Goal: Book appointment/travel/reservation

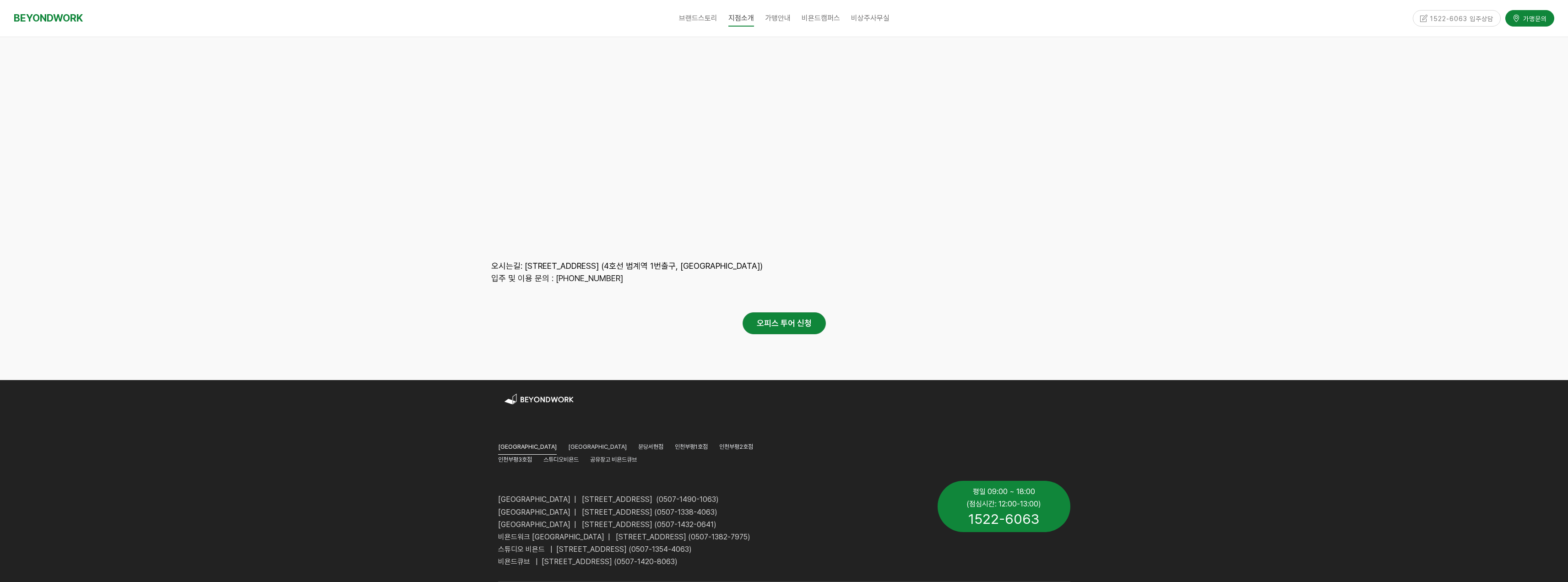
scroll to position [4278, 0]
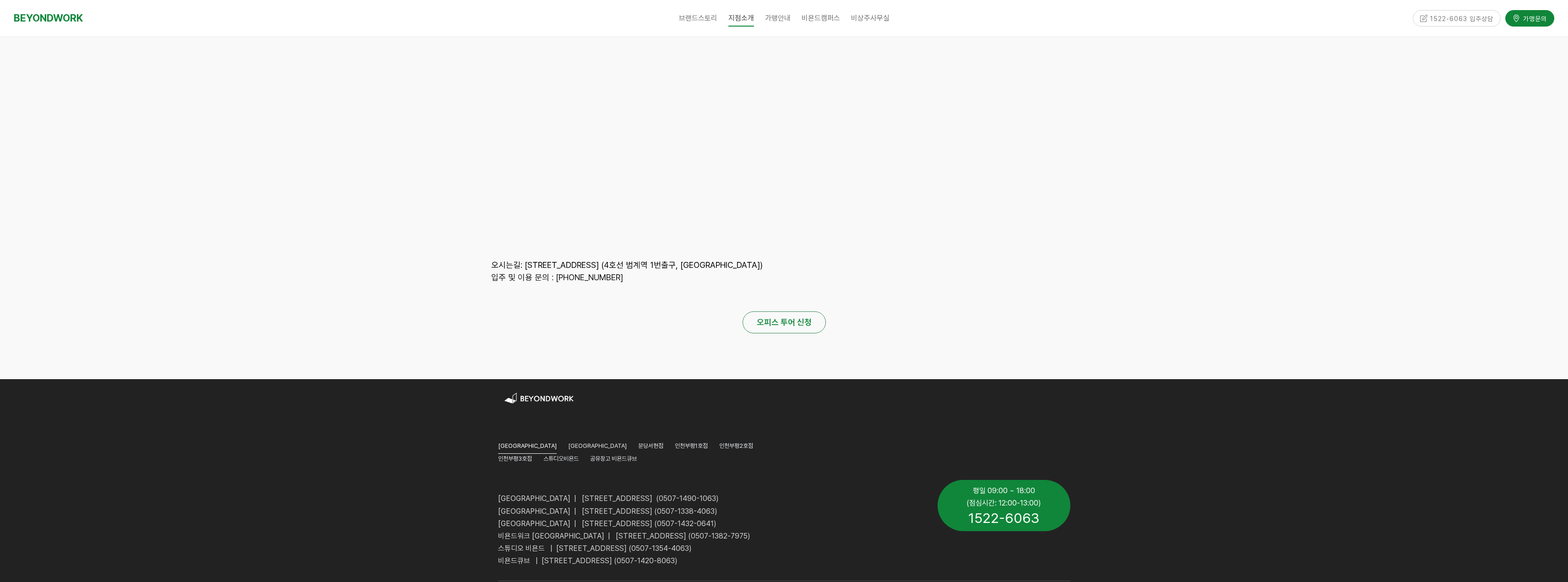
click at [808, 317] on strong "오피스 투어 신청" at bounding box center [785, 322] width 55 height 10
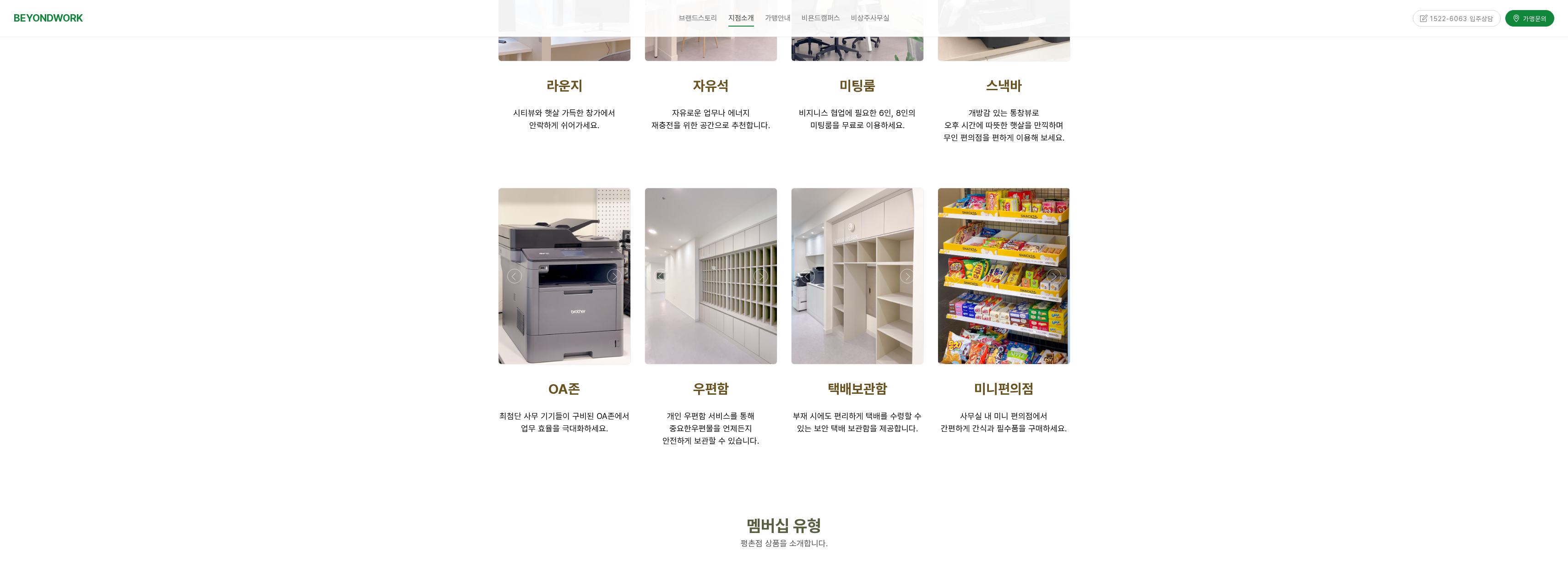
scroll to position [0, 0]
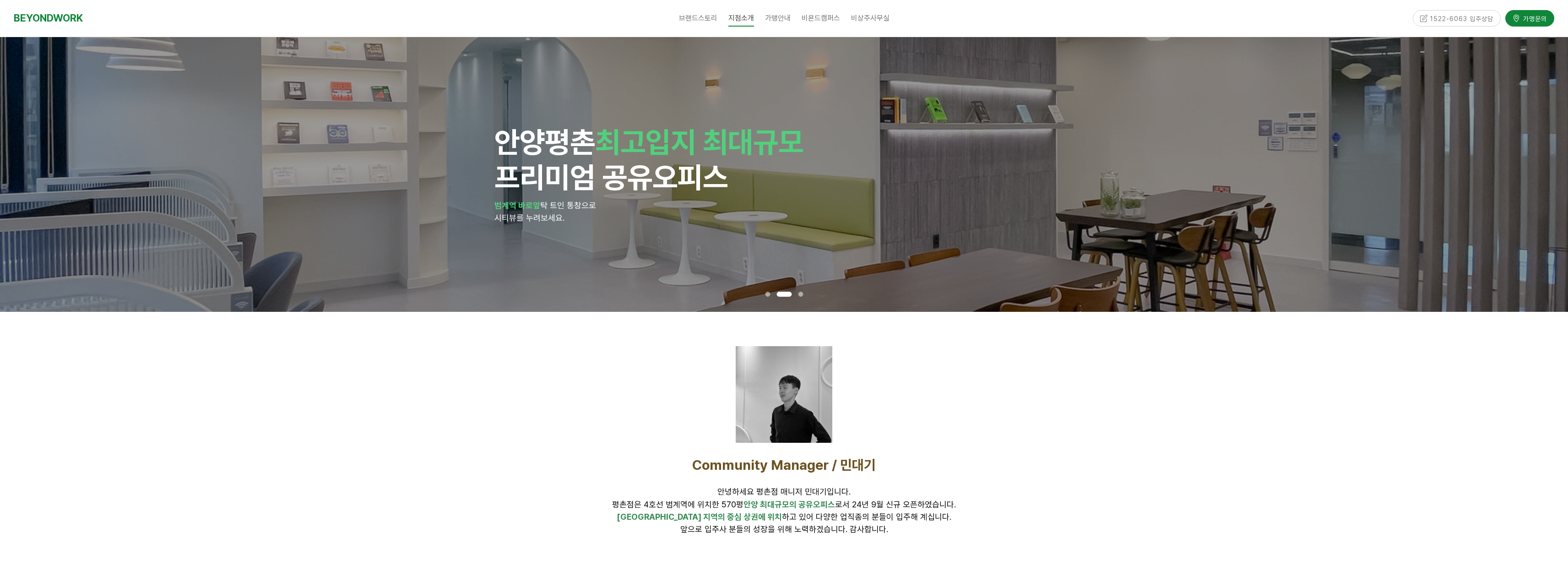
drag, startPoint x: 835, startPoint y: 317, endPoint x: 806, endPoint y: 115, distance: 204.1
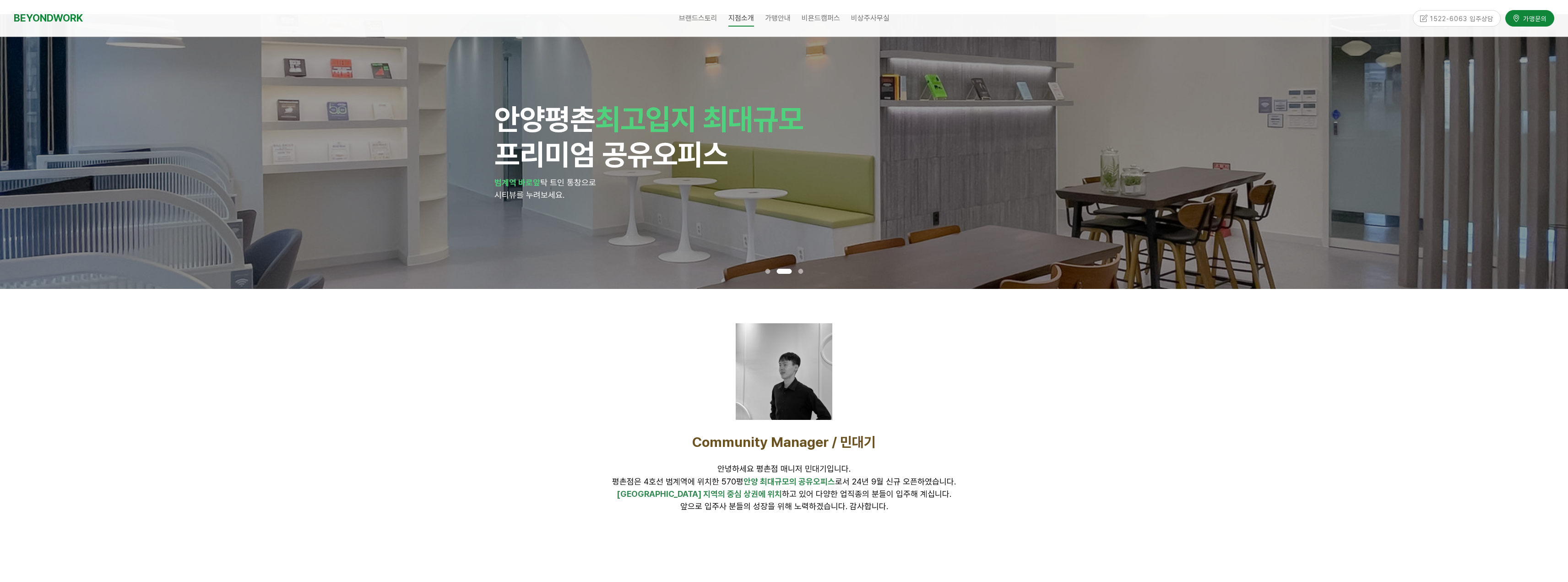
scroll to position [46, 0]
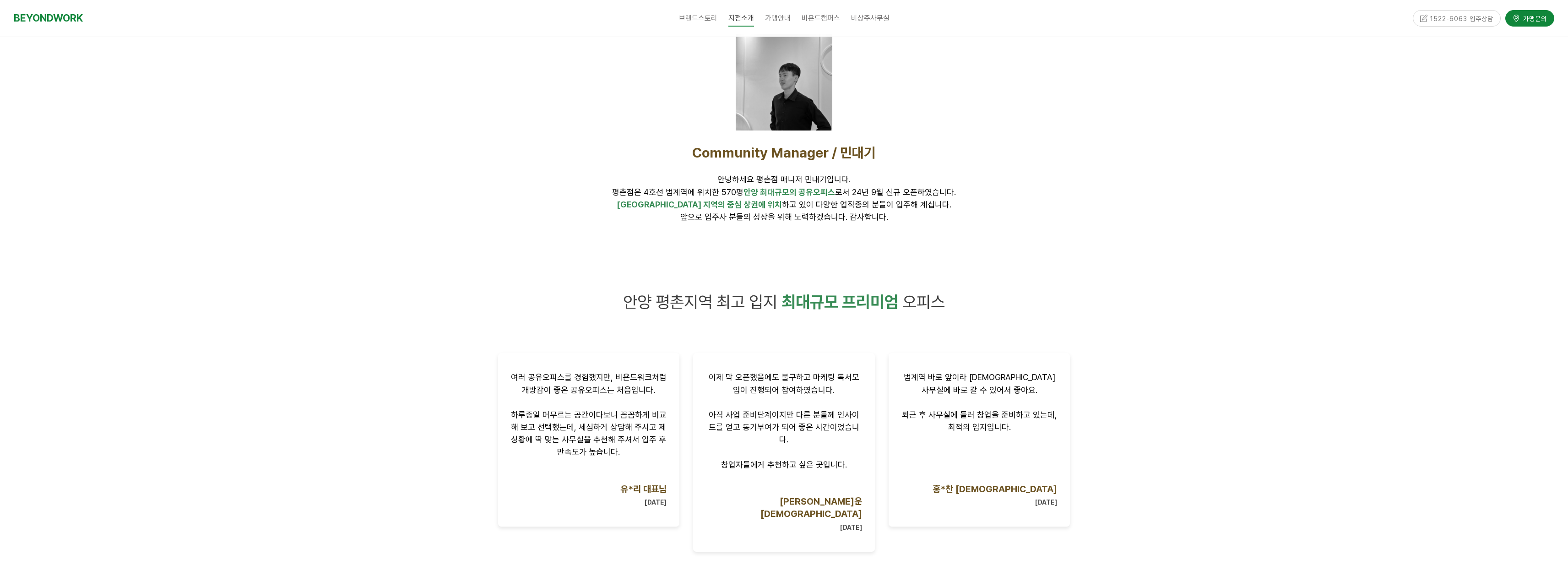
drag, startPoint x: 637, startPoint y: 261, endPoint x: 714, endPoint y: 207, distance: 94.0
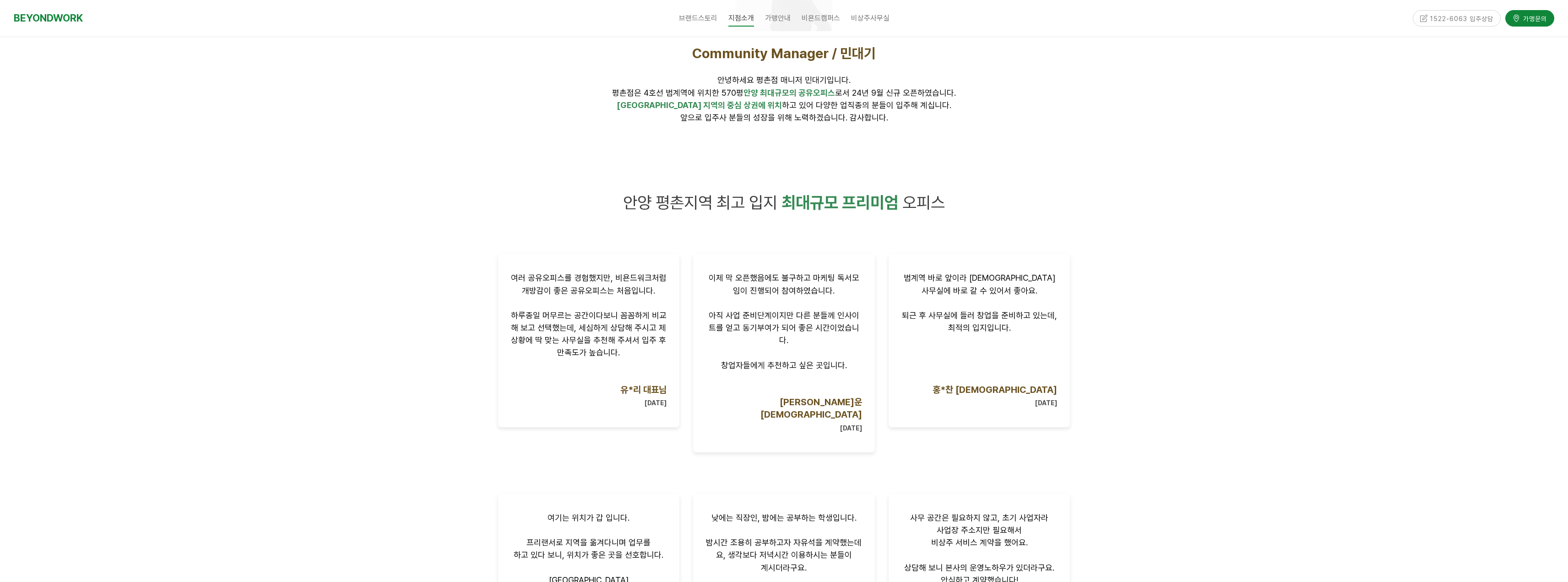
scroll to position [442, 0]
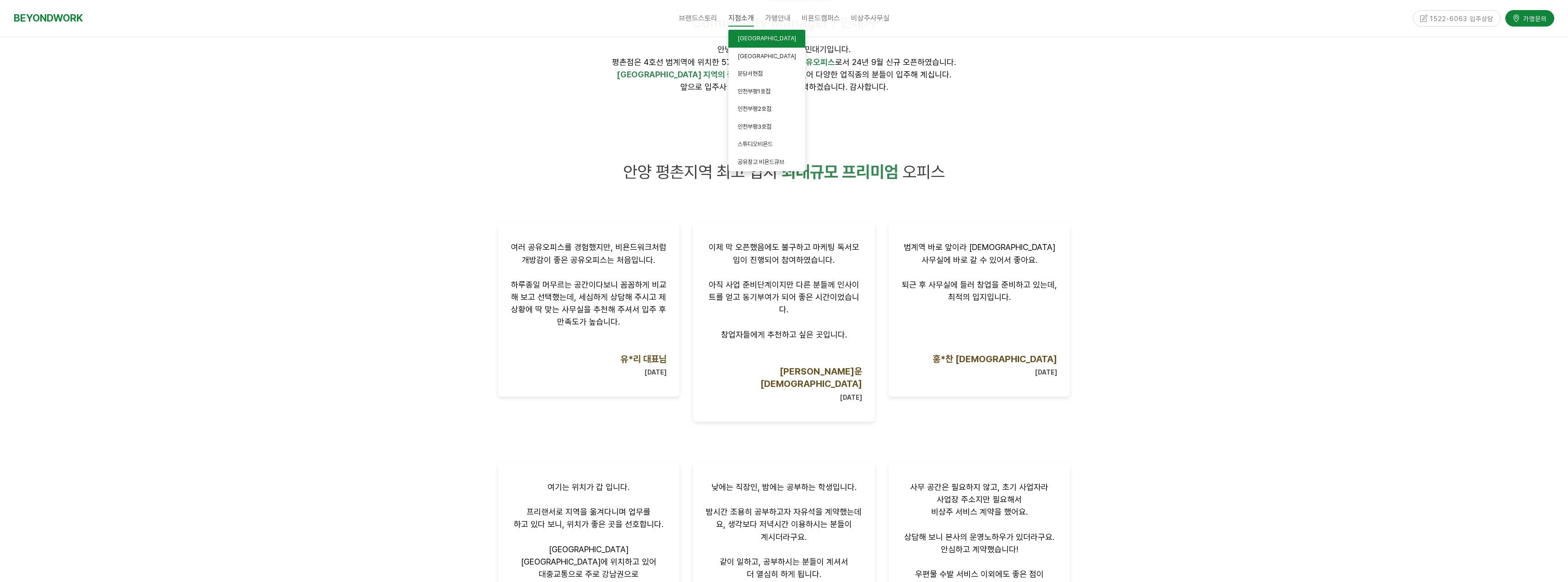
click at [753, 37] on span "[GEOGRAPHIC_DATA]" at bounding box center [766, 37] width 59 height 7
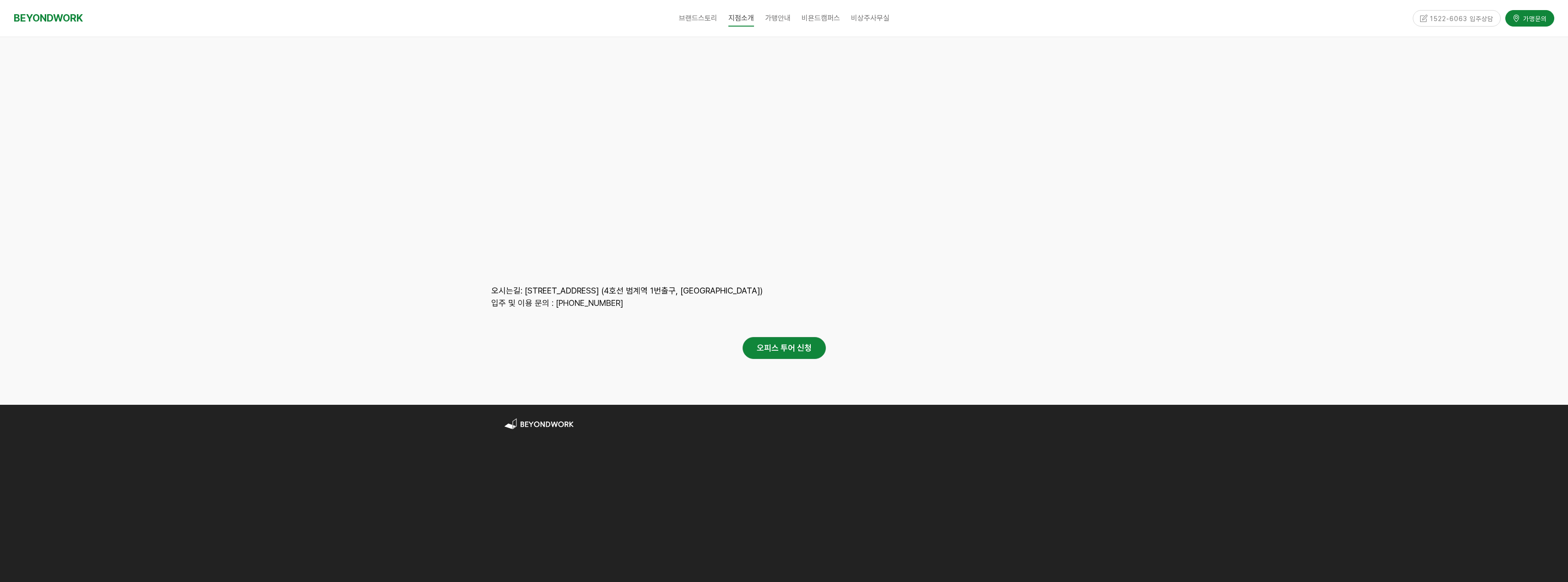
drag, startPoint x: 801, startPoint y: 314, endPoint x: 809, endPoint y: 525, distance: 211.2
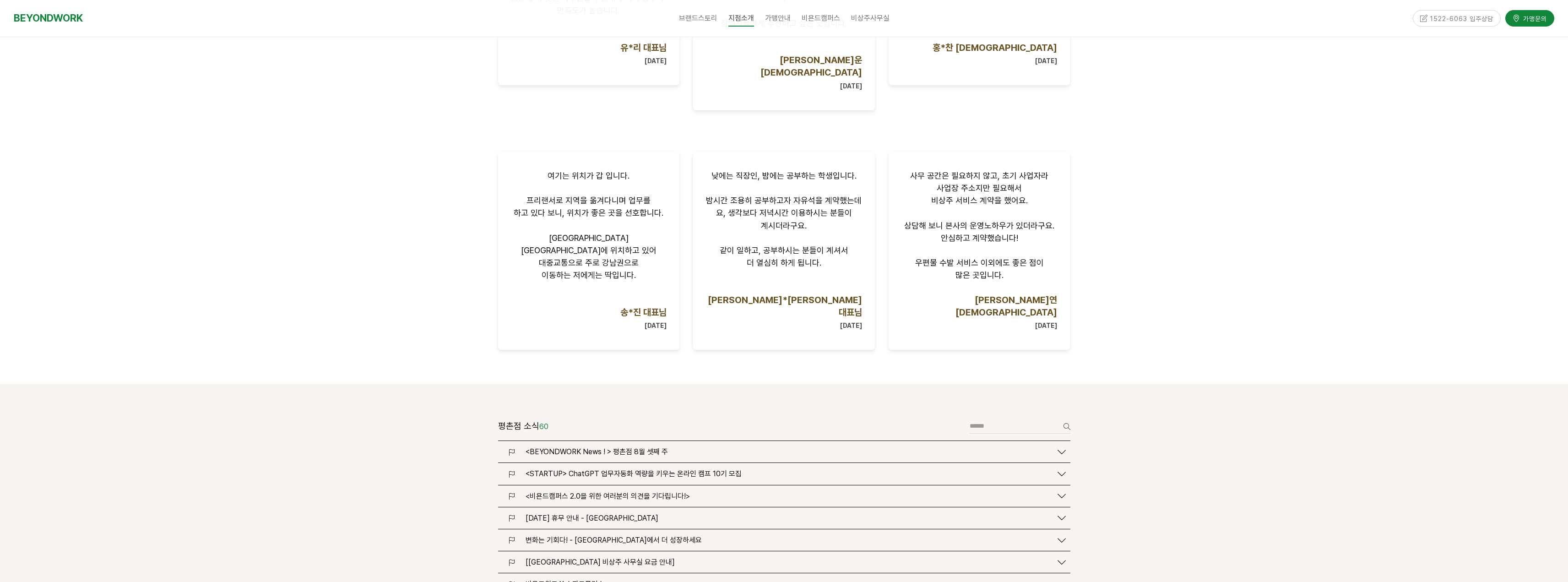
scroll to position [753, 0]
click at [629, 515] on span "[DATE] 휴무 안내 - [GEOGRAPHIC_DATA]" at bounding box center [592, 519] width 133 height 8
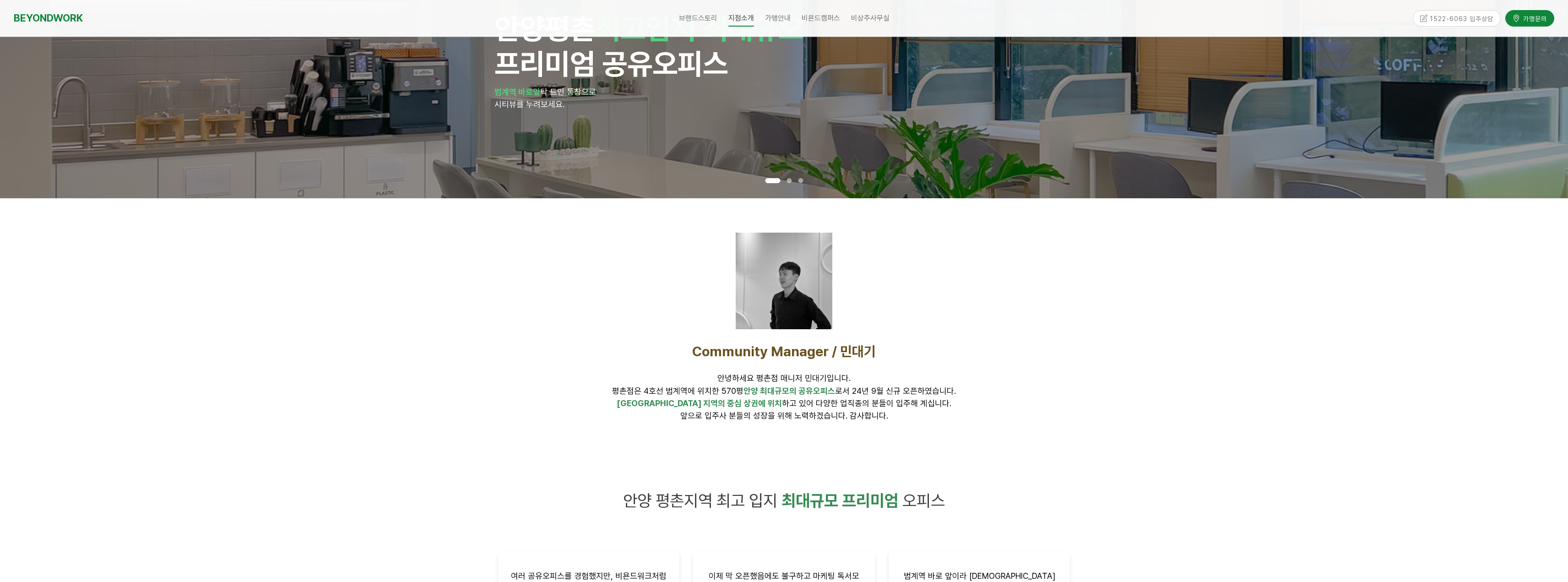
scroll to position [112, 0]
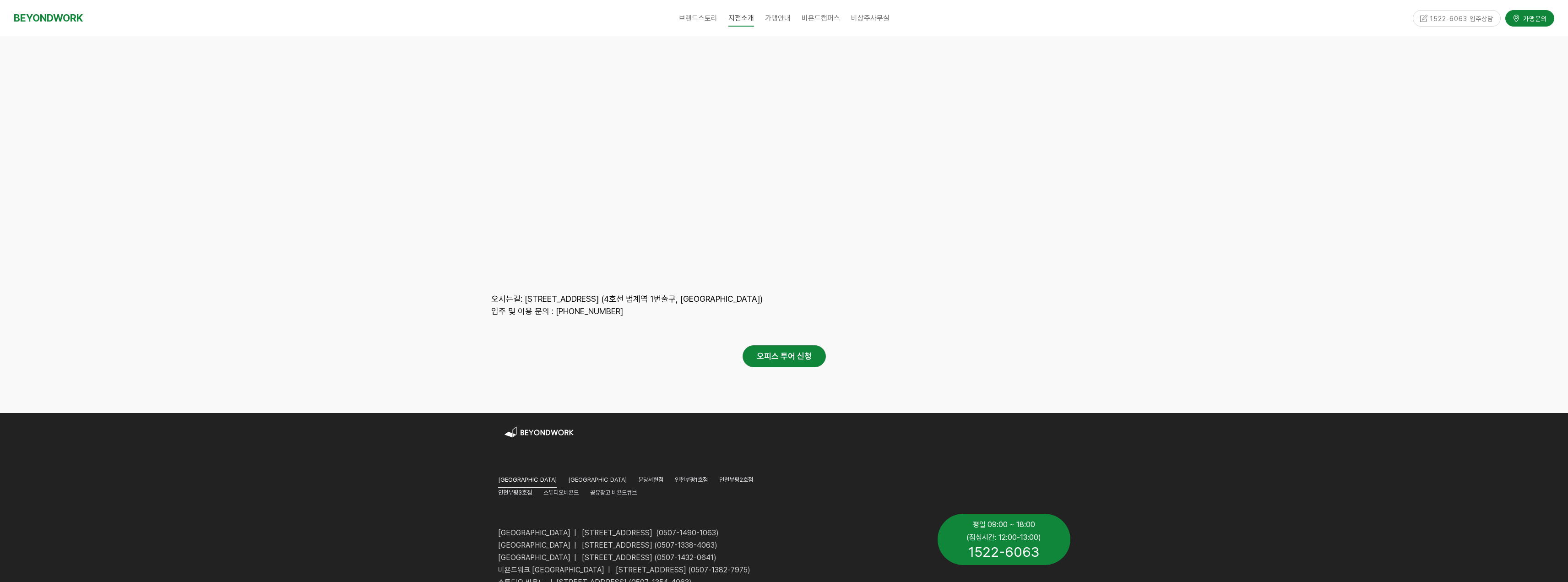
drag, startPoint x: 1076, startPoint y: 343, endPoint x: 1050, endPoint y: 554, distance: 212.6
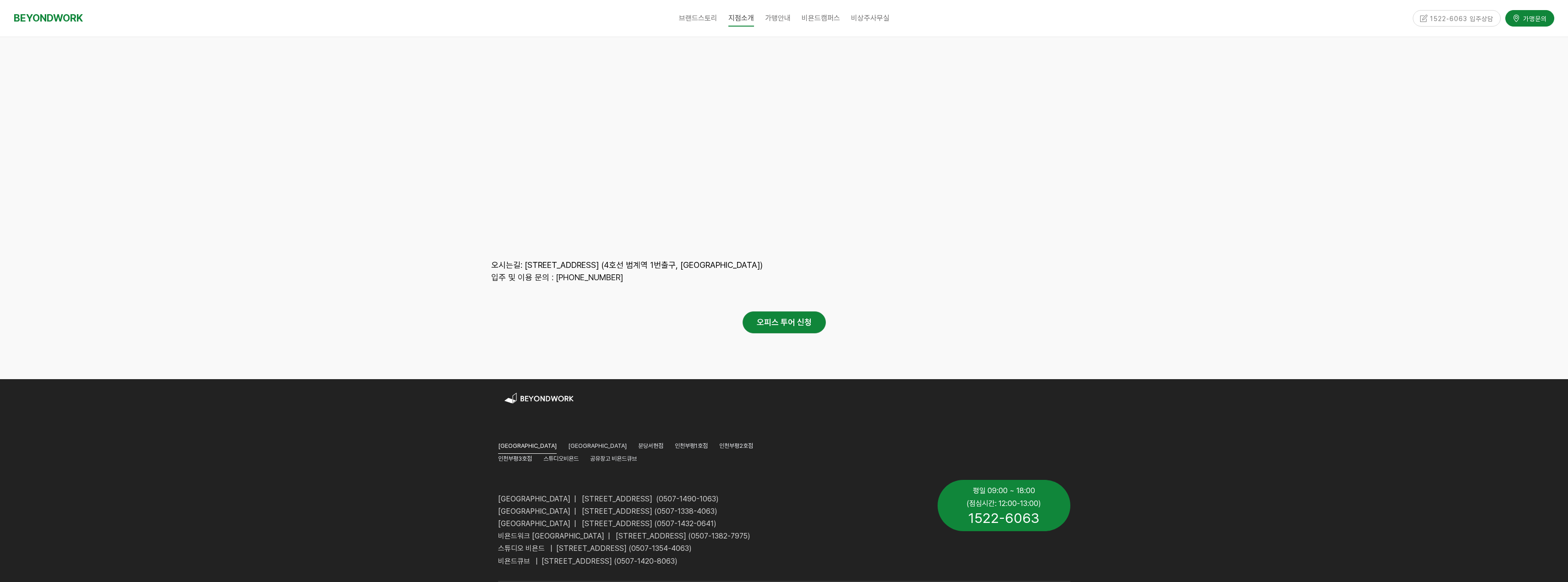
click at [807, 284] on div at bounding box center [784, 298] width 586 height 28
click at [806, 317] on strong "오피스 투어 신청" at bounding box center [785, 322] width 55 height 10
